Goal: Check status: Check status

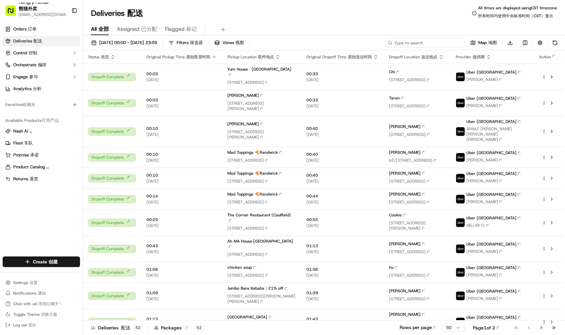
click at [426, 41] on input at bounding box center [425, 42] width 80 height 9
paste input "7469984307554725651500"
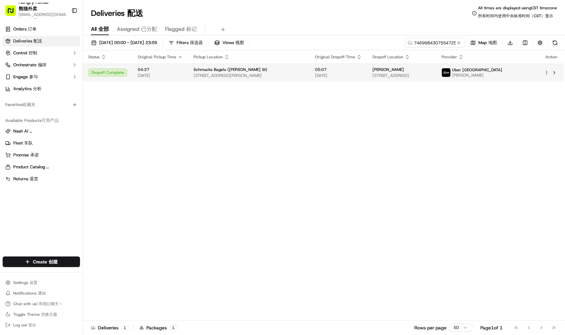
click at [310, 73] on td "05:07 [DATE]" at bounding box center [338, 73] width 57 height 18
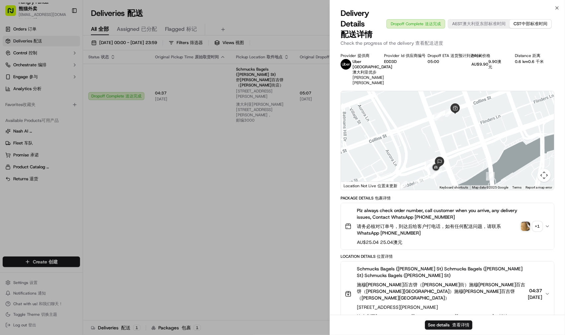
click at [527, 229] on img "button" at bounding box center [525, 226] width 9 height 9
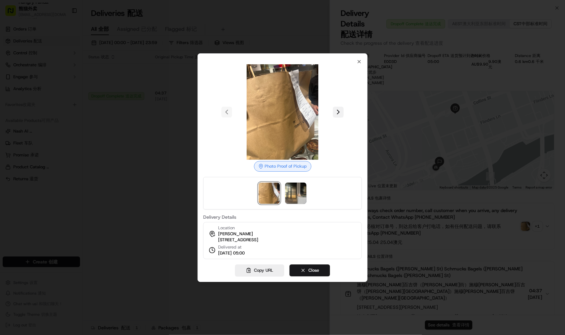
click at [339, 108] on div at bounding box center [282, 112] width 159 height 96
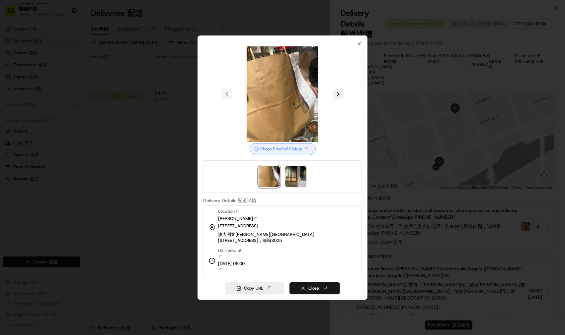
click at [337, 100] on button at bounding box center [338, 94] width 11 height 11
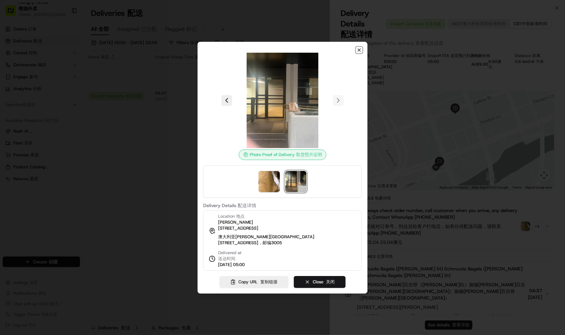
click at [356, 51] on icon "button" at bounding box center [358, 49] width 5 height 5
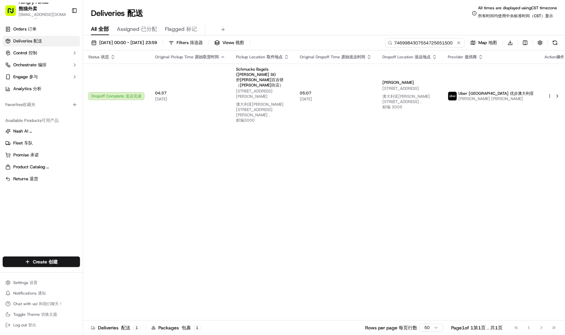
click at [436, 45] on input "7469984307554725651500" at bounding box center [425, 42] width 80 height 9
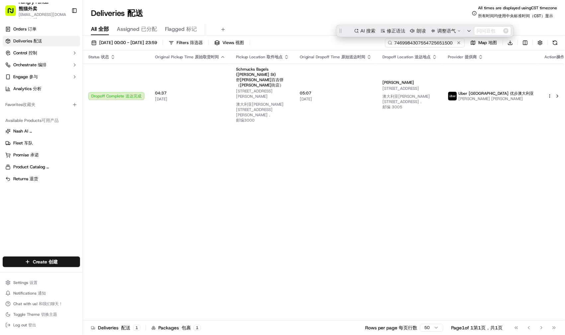
paste input "547891437775974036158"
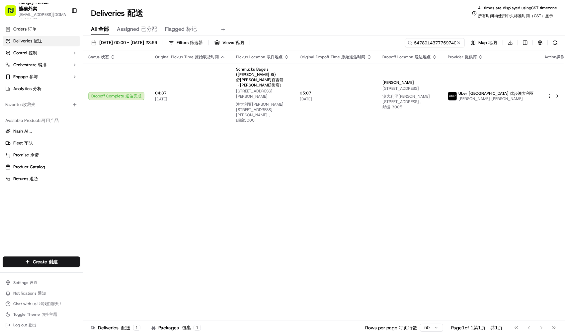
click at [345, 21] on div "All All 全部 Assigned Assigned 已分配 Flagged Flagged 标记" at bounding box center [324, 28] width 482 height 14
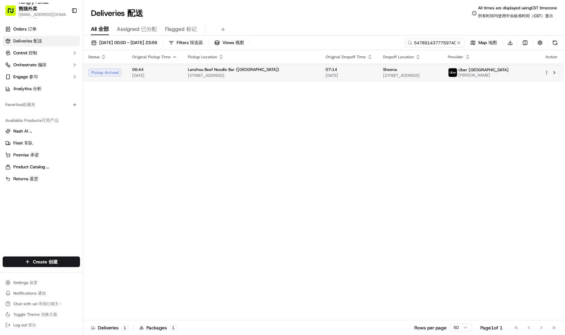
click at [248, 70] on span "Lanzhou Beef Noodle Bar ([GEOGRAPHIC_DATA])" at bounding box center [233, 69] width 91 height 5
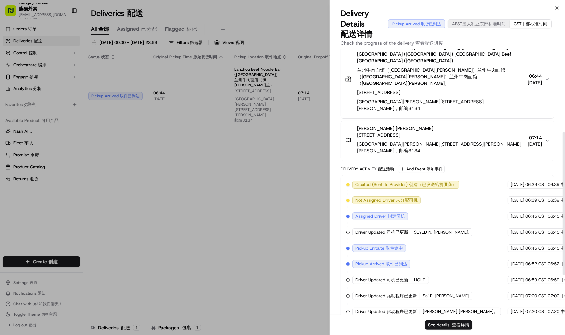
scroll to position [228, 0]
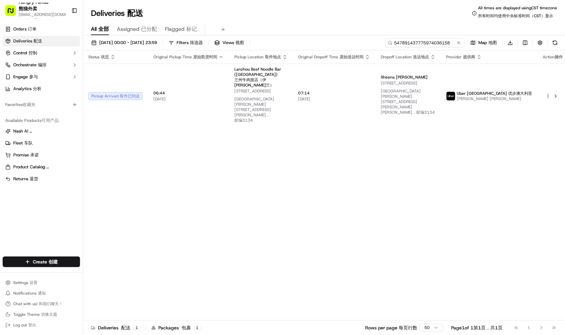
click at [428, 42] on input "547891437775974036158" at bounding box center [425, 42] width 80 height 9
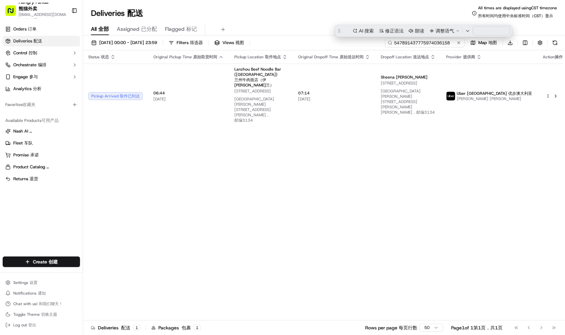
click at [428, 42] on input "547891437775974036158" at bounding box center [425, 42] width 80 height 9
paste input "7469984307554725651500"
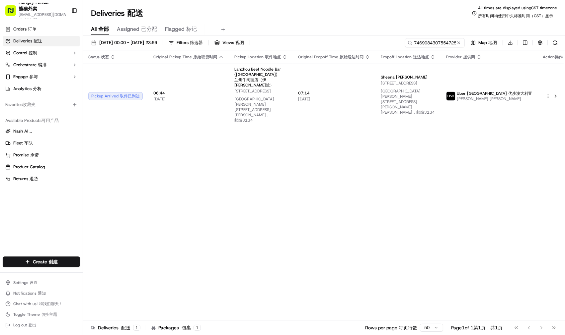
click at [350, 36] on div "[DATE] 00:00 - [DATE] 23:59 [DATE] 00:00 - [DATE] 23:59 16/09/202500:00-16/09/2…" at bounding box center [324, 189] width 482 height 307
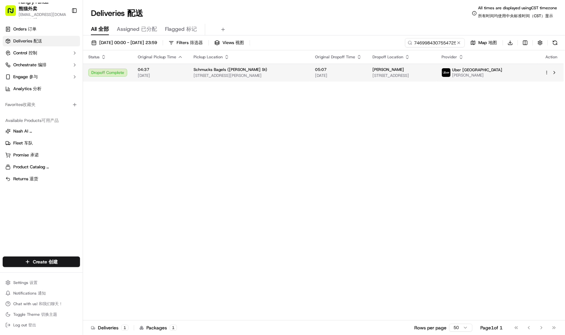
click at [296, 68] on div "Schmucks Bagels ([PERSON_NAME] St)" at bounding box center [248, 69] width 111 height 5
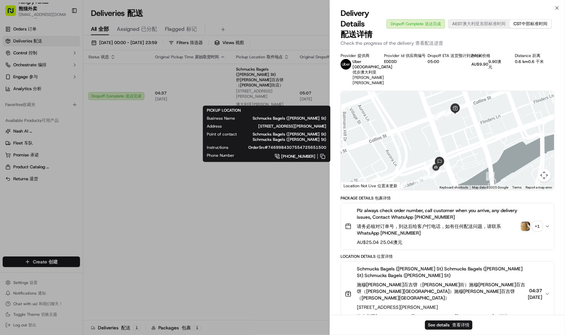
click at [478, 259] on div "Location Details Location Details 位置详情" at bounding box center [447, 256] width 214 height 5
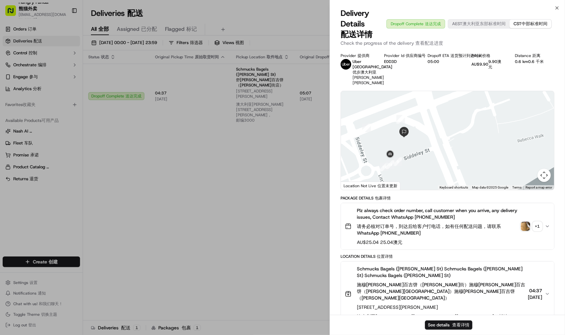
drag, startPoint x: 419, startPoint y: 174, endPoint x: 427, endPoint y: 145, distance: 30.0
click at [429, 147] on div at bounding box center [447, 140] width 213 height 99
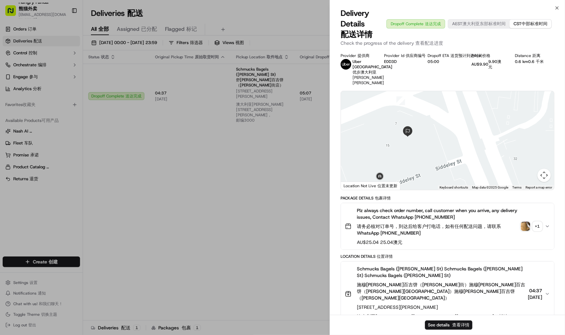
drag, startPoint x: 419, startPoint y: 147, endPoint x: 421, endPoint y: 167, distance: 20.0
click at [422, 169] on div at bounding box center [447, 140] width 213 height 99
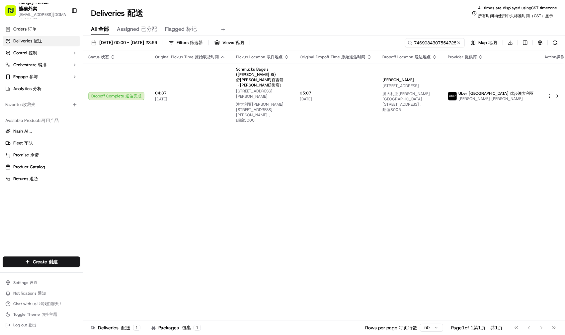
click at [503, 163] on div "Status Status 状态 Original Pickup Time Original Pickup Time 原始取货时间 Pickup Locati…" at bounding box center [326, 188] width 486 height 276
click at [290, 147] on div "Status Status 状态 Original Pickup Time Original Pickup Time 原始取货时间 Pickup Locati…" at bounding box center [326, 188] width 486 height 276
click at [422, 44] on input "7469984307554725651500" at bounding box center [425, 42] width 80 height 9
paste input "922298279705372513245"
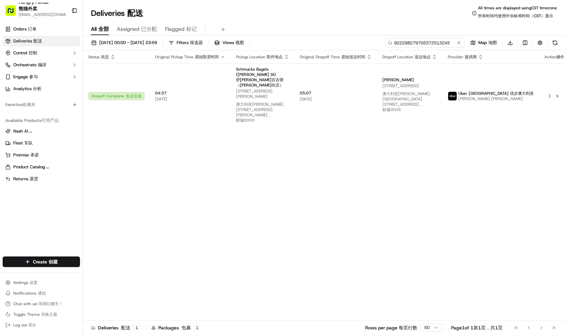
type input "922298279705372513245"
click at [288, 18] on div "Deliveries Deliveries 配送 All times are displayed using CST timezone All times a…" at bounding box center [324, 13] width 482 height 16
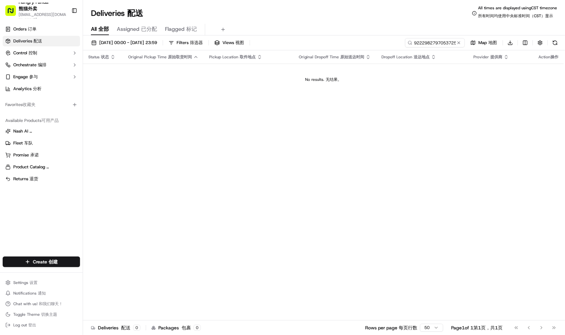
click at [176, 109] on div "Status Status 状态 Original Pickup Time Original Pickup Time 原始取货时间 Pickup Locati…" at bounding box center [323, 188] width 480 height 276
click at [515, 153] on div "Status Status 状态 Original Pickup Time Original Pickup Time 原始取货时间 Pickup Locati…" at bounding box center [323, 188] width 480 height 276
drag, startPoint x: 256, startPoint y: 135, endPoint x: 243, endPoint y: 128, distance: 15.0
click at [257, 135] on div "Status Status 状态 Original Pickup Time Original Pickup Time 原始取货时间 Pickup Locati…" at bounding box center [323, 188] width 480 height 276
click at [472, 146] on div "Status Status 状态 Original Pickup Time Original Pickup Time 原始取货时间 Pickup Locati…" at bounding box center [323, 188] width 480 height 276
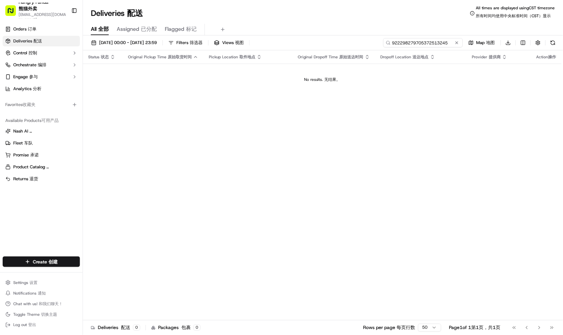
click at [440, 42] on input "922298279705372513245" at bounding box center [424, 42] width 80 height 9
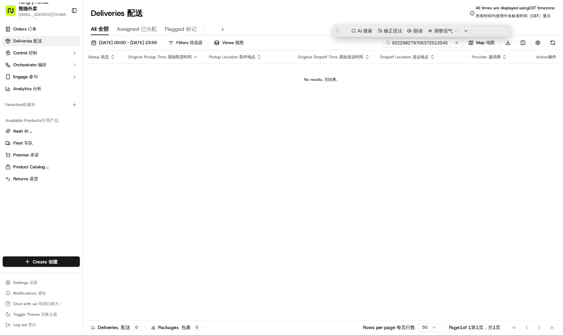
paste input
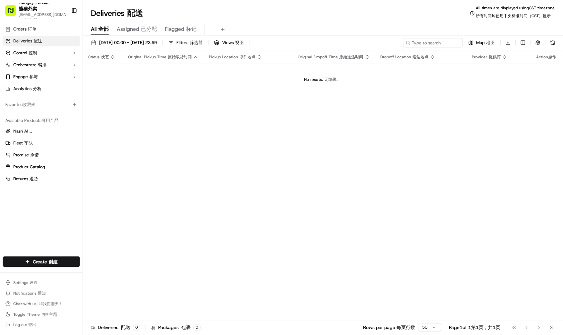
click at [330, 19] on div "Deliveries Deliveries 配送 All times are displayed using CST timezone All times a…" at bounding box center [323, 13] width 480 height 16
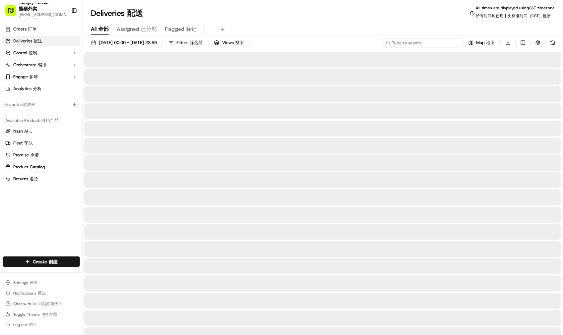
click at [426, 44] on input at bounding box center [424, 42] width 80 height 9
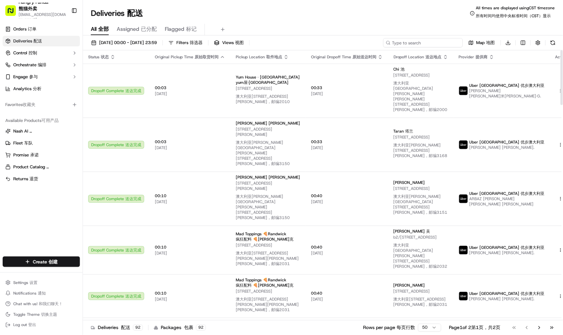
click at [412, 41] on input at bounding box center [424, 42] width 80 height 9
paste input "4422996347855724101728"
type input "4422996347855724101728"
click at [307, 12] on div "Deliveries Deliveries 配送 All times are displayed using CST timezone All times a…" at bounding box center [323, 13] width 480 height 16
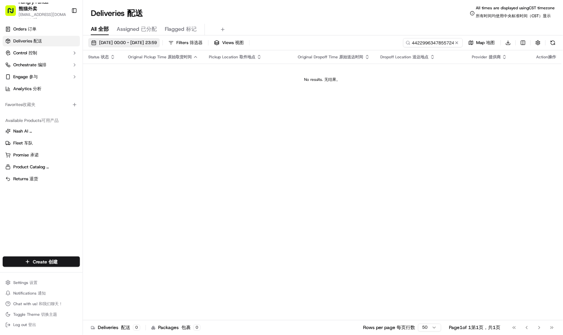
click at [152, 42] on span "[DATE] 00:00 - [DATE] 23:59 [DATE] 00:00 - [DATE] 23:59 16/09/202500:00-16/09/2…" at bounding box center [128, 43] width 58 height 6
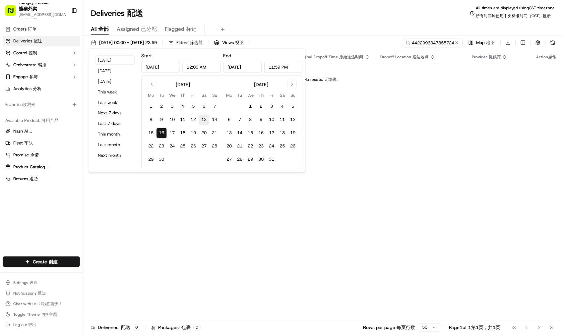
click at [206, 112] on button "6" at bounding box center [204, 107] width 11 height 11
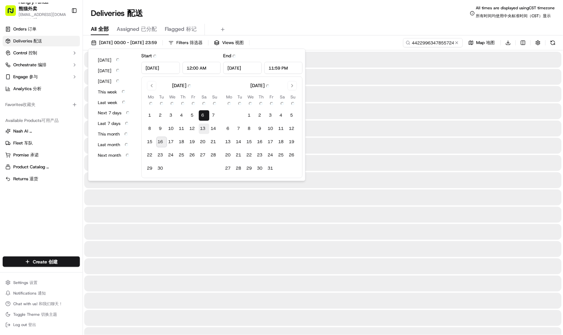
type input "[DATE]"
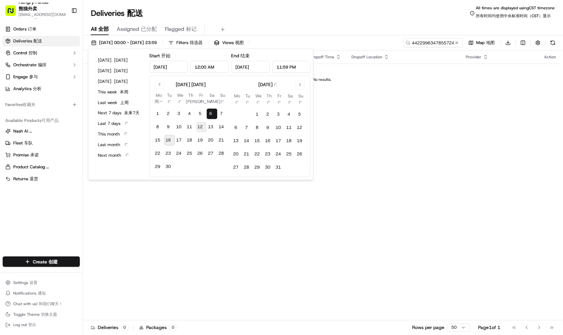
click at [203, 128] on button "12 12" at bounding box center [201, 127] width 11 height 11
type input "[DATE]"
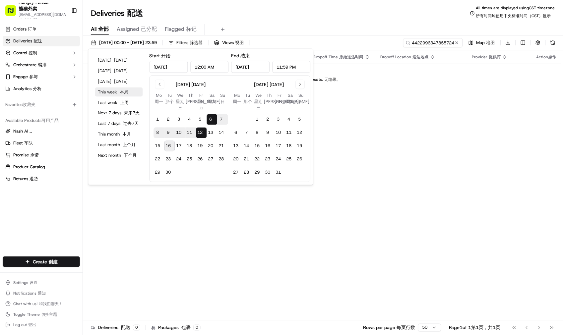
click at [125, 94] on span "本周" at bounding box center [124, 92] width 9 height 6
type input "[DATE]"
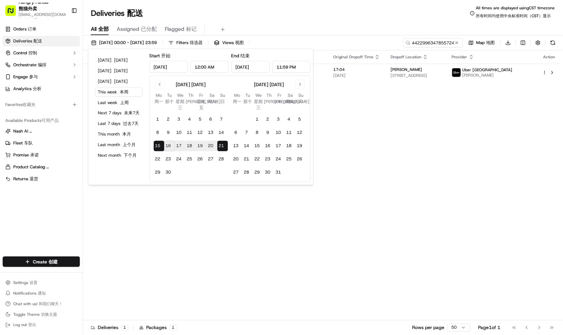
click at [312, 22] on div "All All 全部 Assigned Assigned 已分配 Flagged Flagged 标记" at bounding box center [323, 28] width 480 height 14
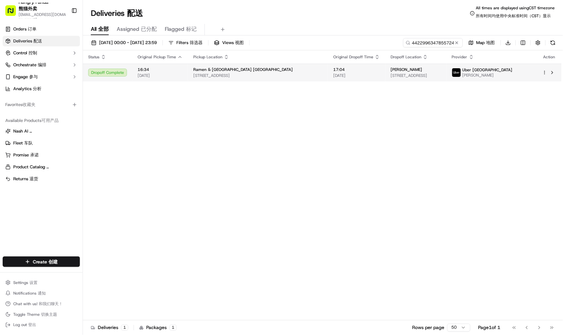
click at [333, 72] on span "17:04" at bounding box center [356, 69] width 47 height 5
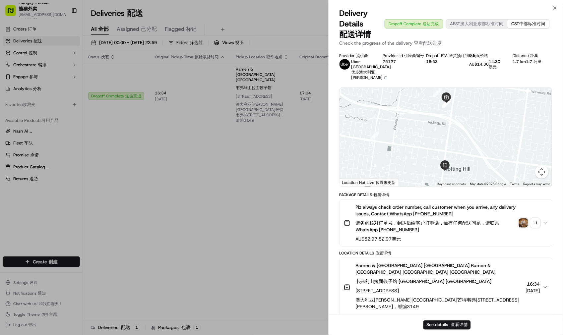
click at [527, 220] on img "button" at bounding box center [523, 223] width 9 height 9
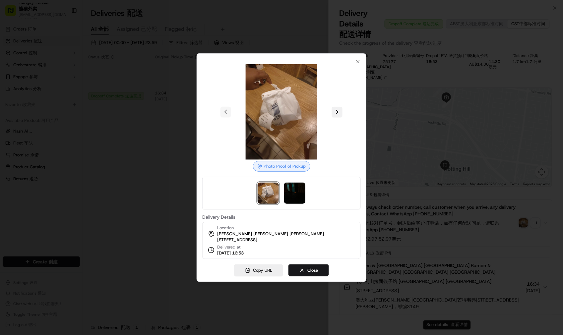
click at [340, 111] on button at bounding box center [337, 112] width 11 height 11
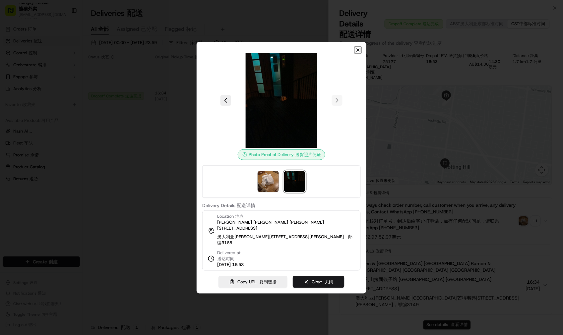
click at [357, 48] on icon "button" at bounding box center [358, 49] width 5 height 5
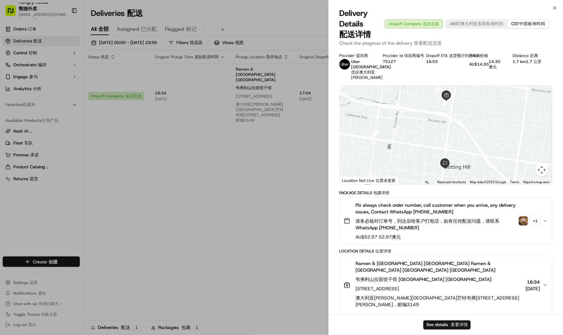
click at [467, 253] on div "Location Details Location Details 位置详情" at bounding box center [446, 251] width 213 height 5
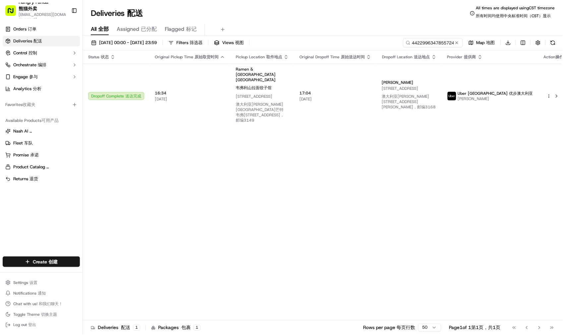
click at [44, 218] on div "Orders Orders 订单 Deliveries Deliveries 配送 Control Control 控制 Orchestrate Orches…" at bounding box center [41, 136] width 83 height 230
drag, startPoint x: 479, startPoint y: 197, endPoint x: 475, endPoint y: 197, distance: 4.3
click at [479, 197] on div "Status Status 状态 Original Pickup Time Original Pickup Time 原始取货时间 Pickup Locati…" at bounding box center [326, 188] width 486 height 276
click at [240, 206] on div "Status Status 状态 Original Pickup Time Original Pickup Time 原始取货时间 Pickup Locati…" at bounding box center [326, 188] width 486 height 276
click at [499, 195] on div "Status Status 状态 Original Pickup Time Original Pickup Time 原始取货时间 Pickup Locati…" at bounding box center [326, 188] width 486 height 276
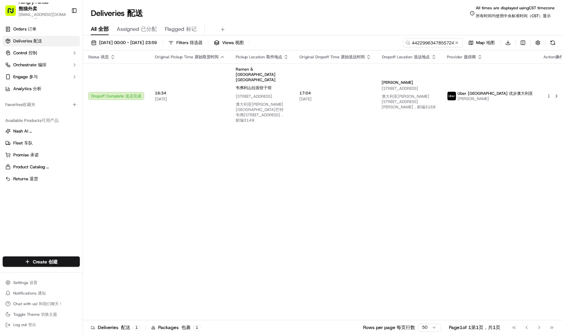
drag, startPoint x: 169, startPoint y: 164, endPoint x: 162, endPoint y: 164, distance: 7.3
click at [169, 164] on div "Status Status 状态 Original Pickup Time Original Pickup Time 原始取货时间 Pickup Locati…" at bounding box center [326, 188] width 486 height 276
